Goal: Check status: Check status

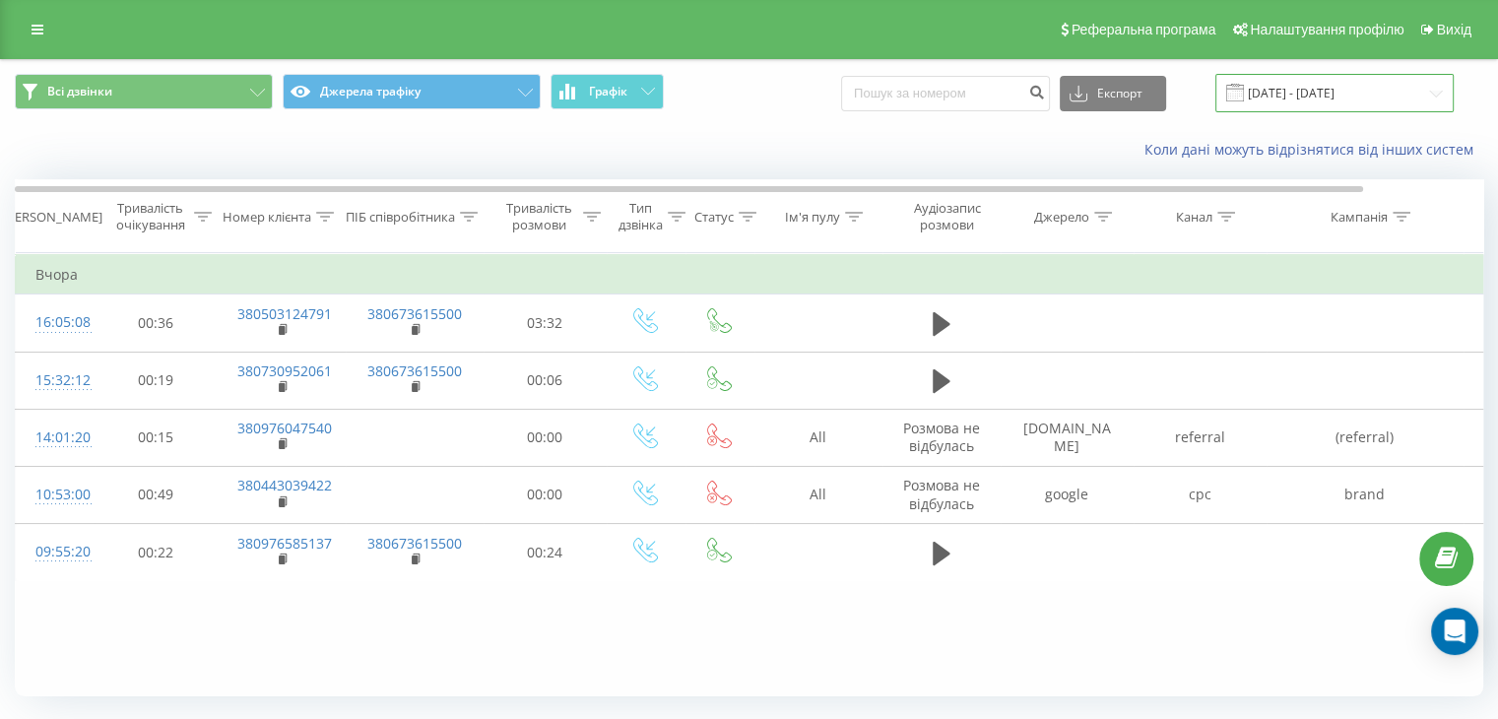
click at [1273, 83] on input "[DATE] - [DATE]" at bounding box center [1334, 93] width 238 height 38
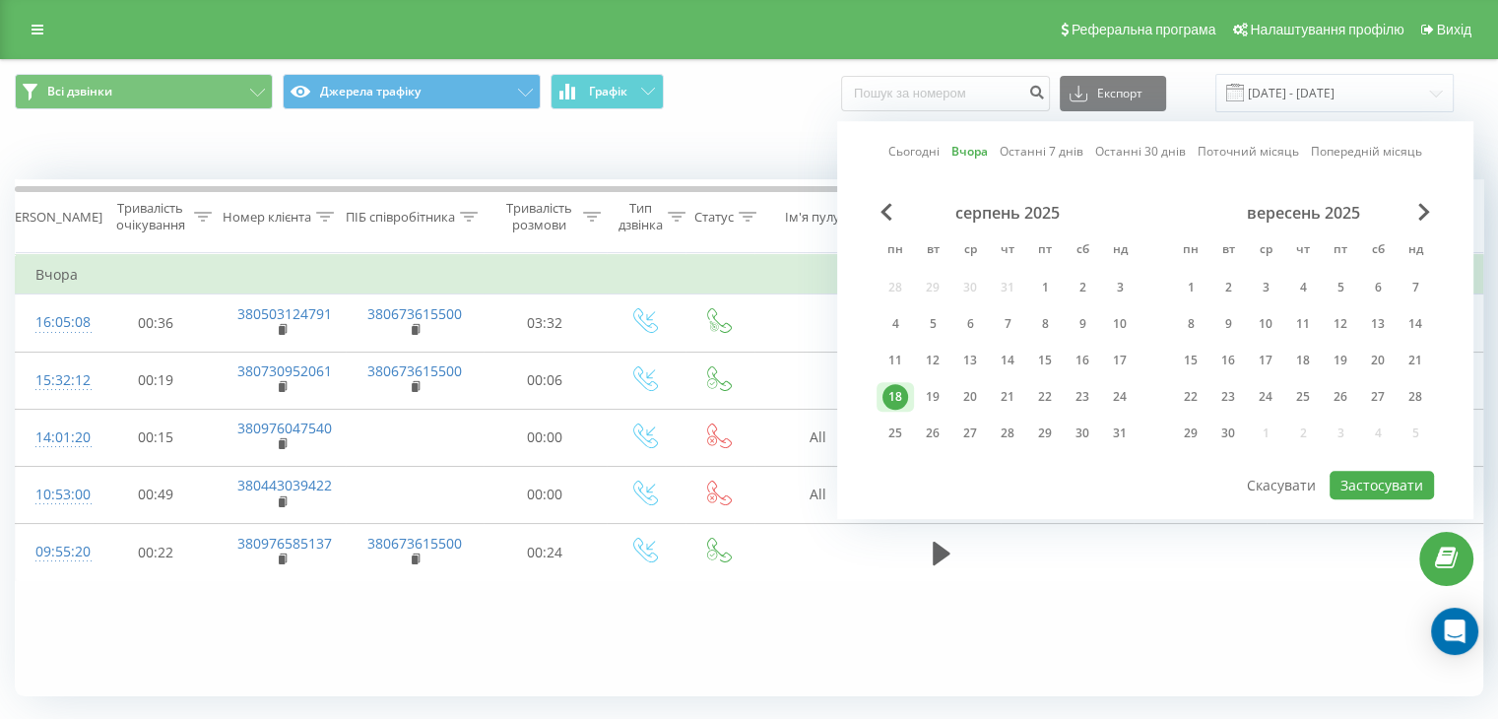
click at [906, 151] on link "Сьогодні" at bounding box center [913, 152] width 51 height 19
click at [1367, 474] on button "Застосувати" at bounding box center [1382, 485] width 104 height 29
type input "[DATE] - [DATE]"
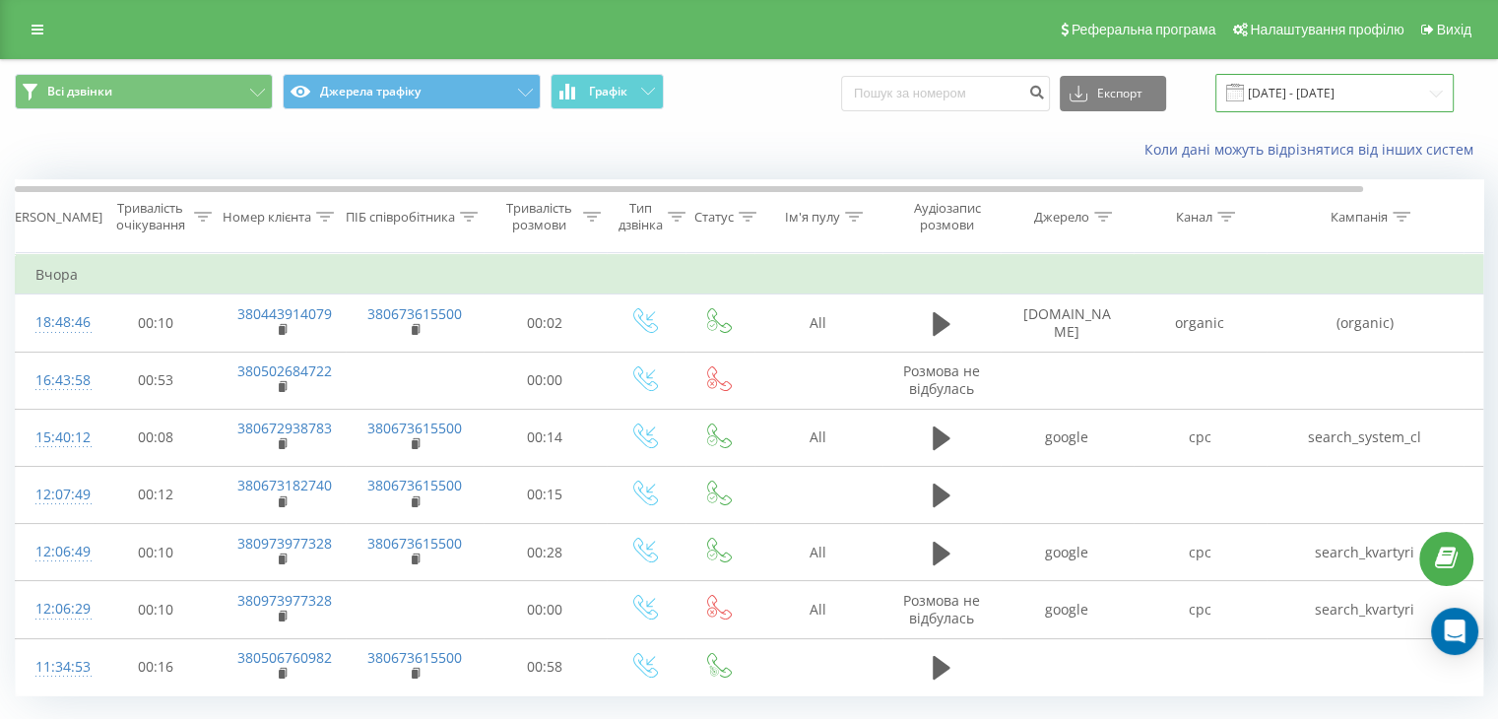
click at [1290, 99] on input "[DATE] - [DATE]" at bounding box center [1334, 93] width 238 height 38
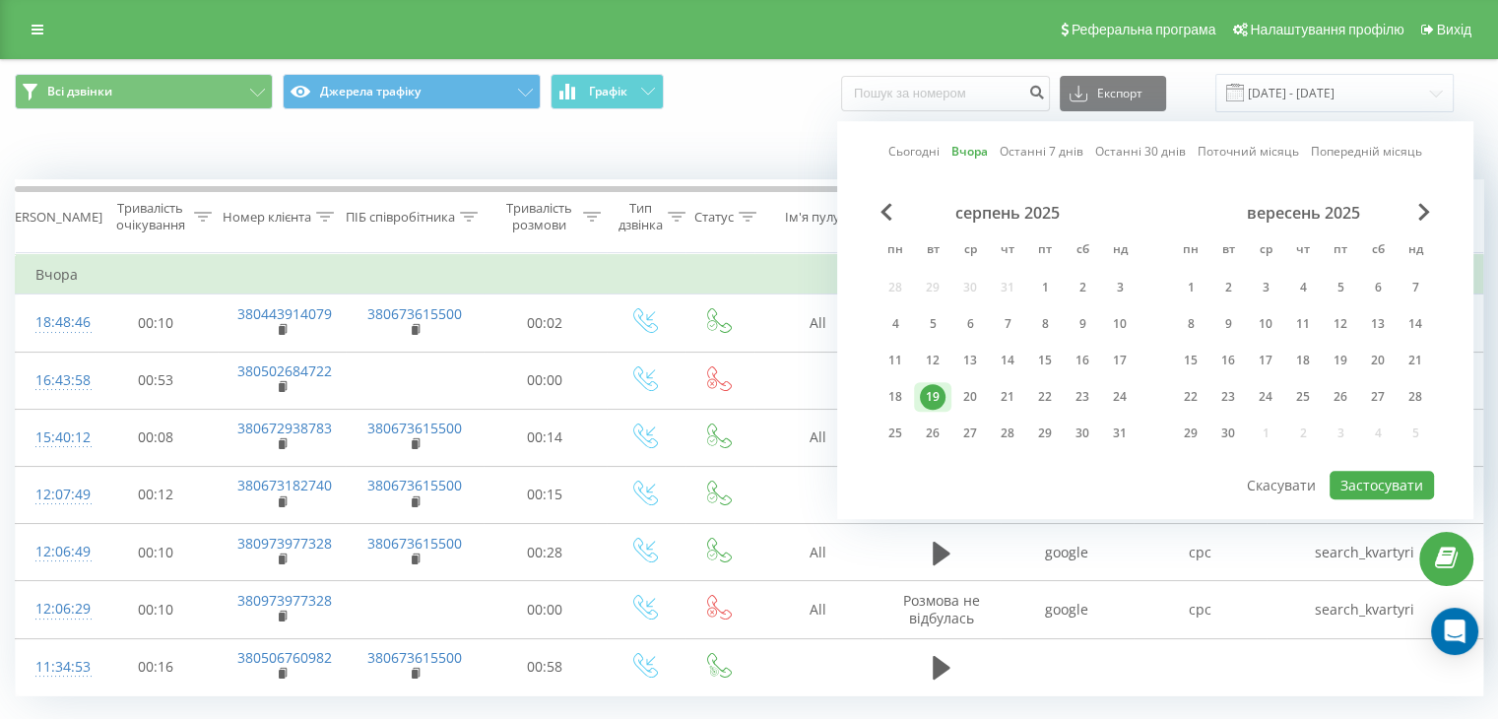
click at [902, 159] on link "Сьогодні" at bounding box center [913, 152] width 51 height 19
click at [1379, 474] on button "Застосувати" at bounding box center [1382, 485] width 104 height 29
type input "[DATE] - [DATE]"
